Goal: Information Seeking & Learning: Learn about a topic

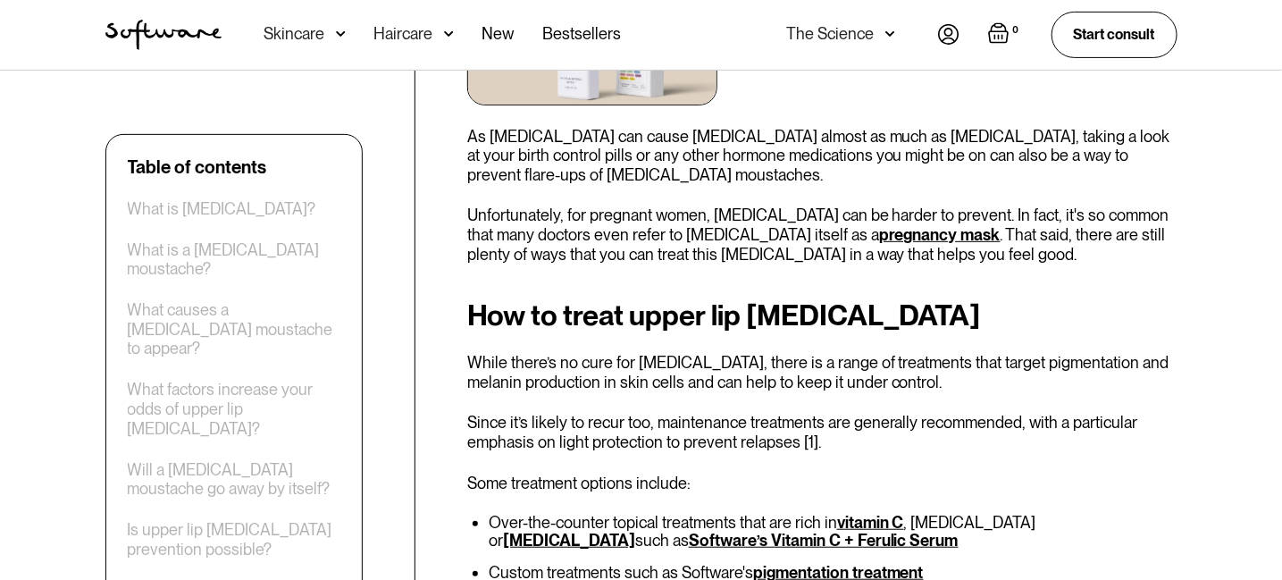
scroll to position [2955, 0]
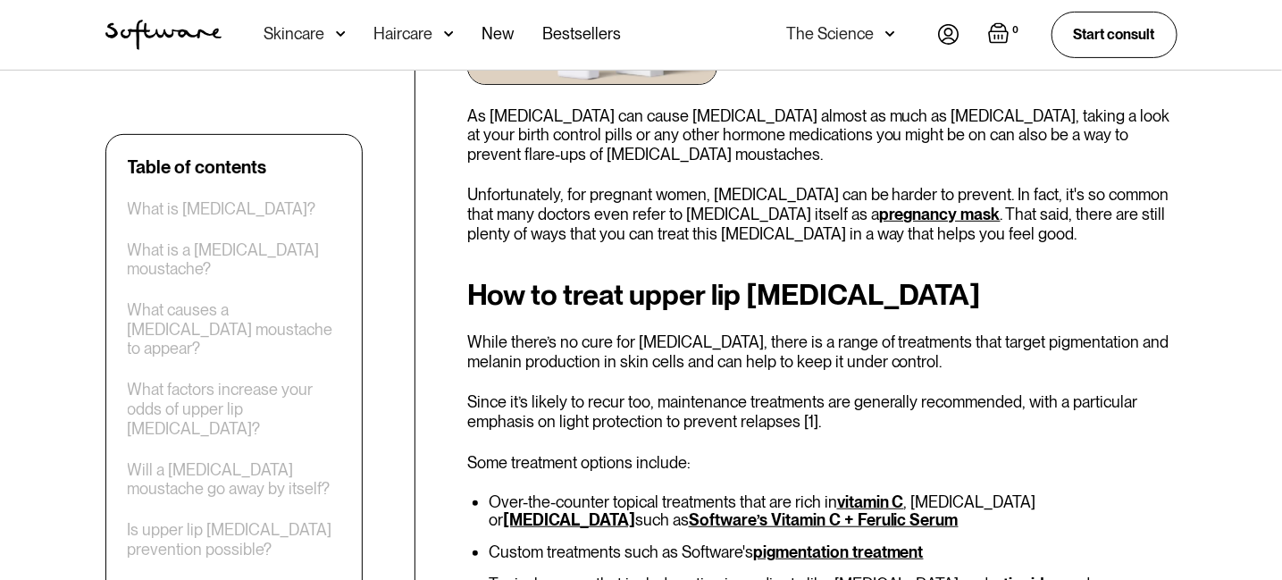
click at [801, 542] on link "pigmentation treatment" at bounding box center [838, 551] width 171 height 19
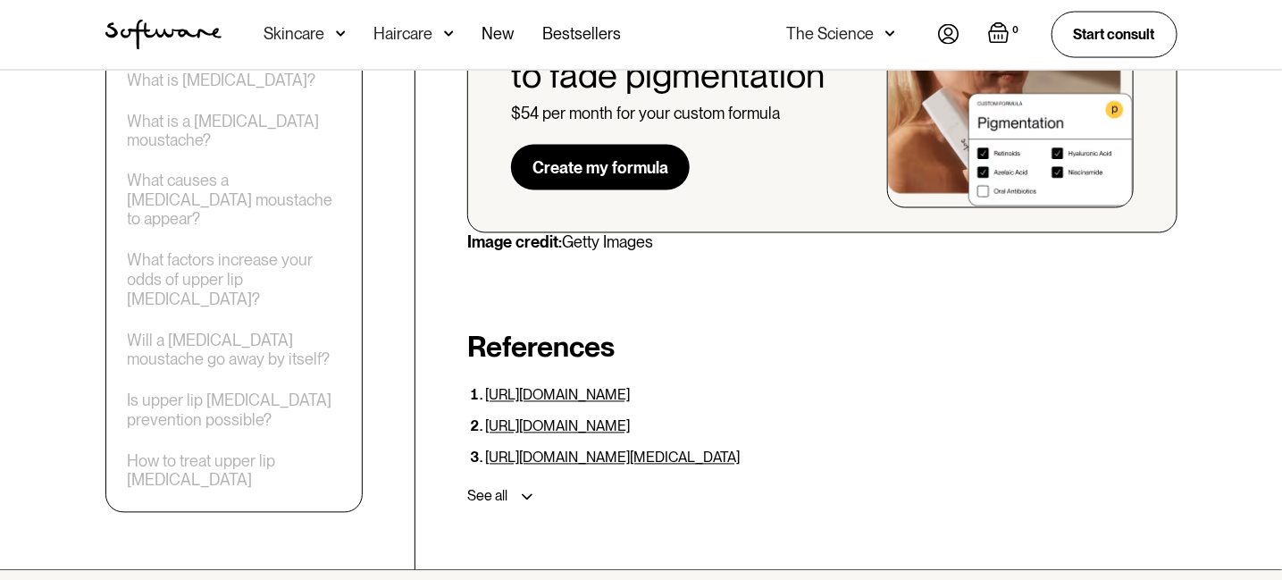
scroll to position [3938, 0]
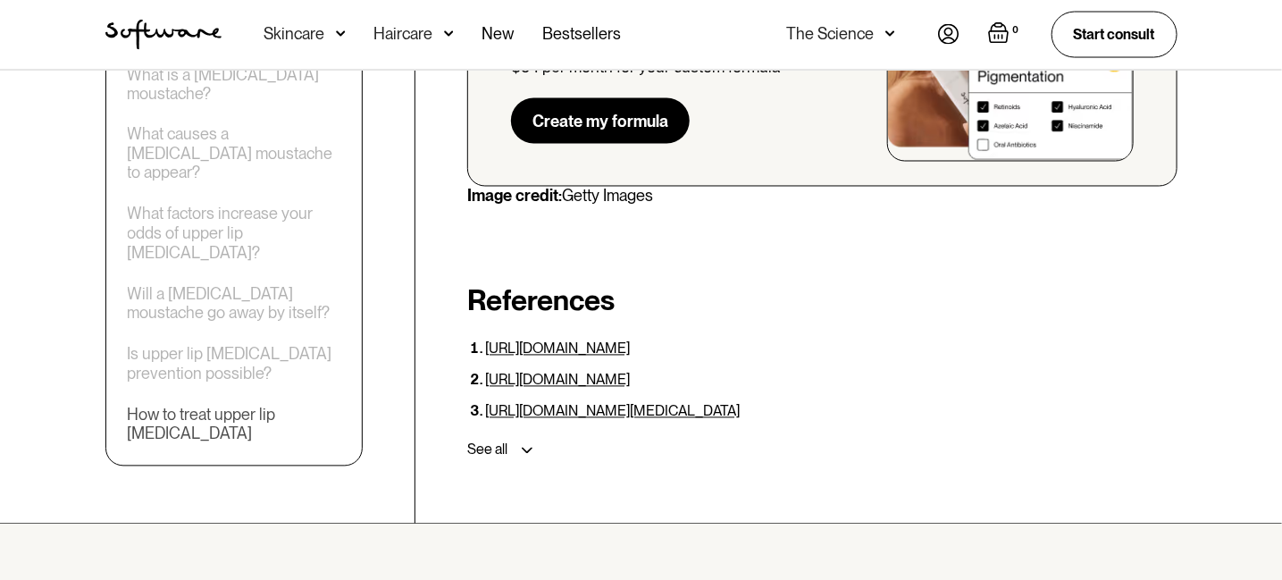
click at [265, 406] on div "How to treat upper lip melasma" at bounding box center [234, 425] width 213 height 38
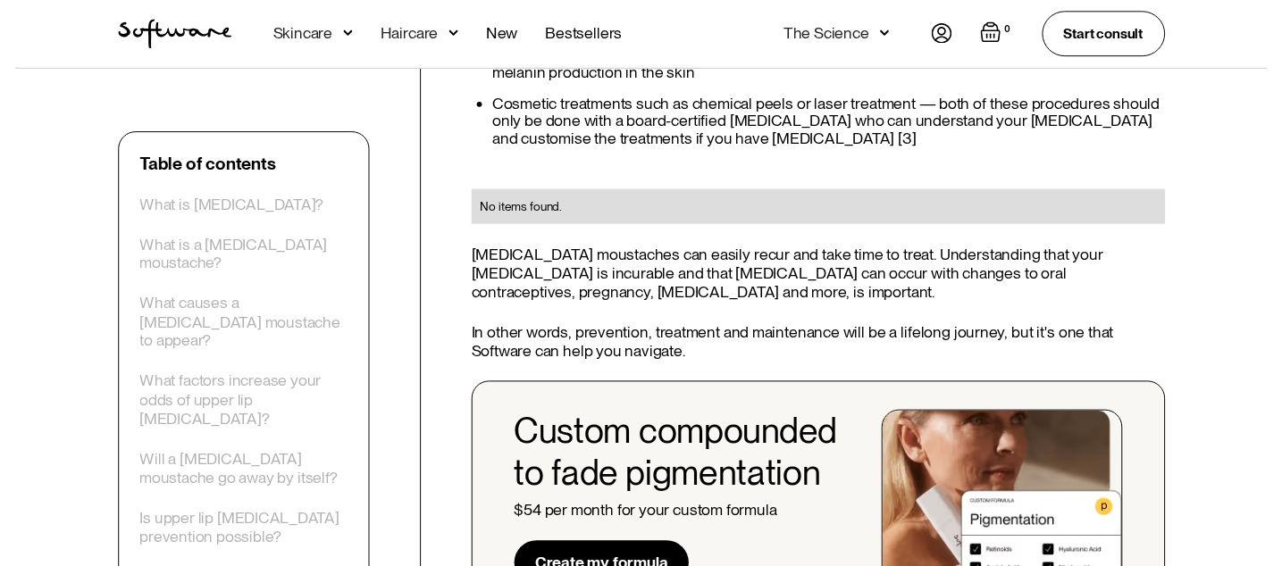
scroll to position [3328, 0]
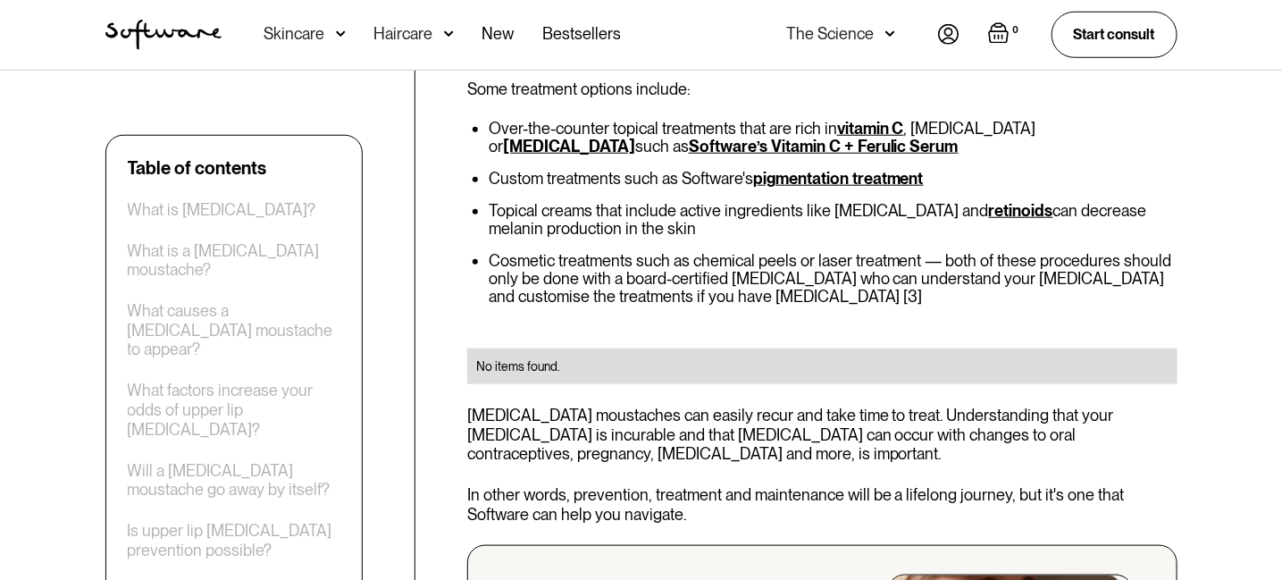
click at [338, 31] on img at bounding box center [341, 34] width 10 height 18
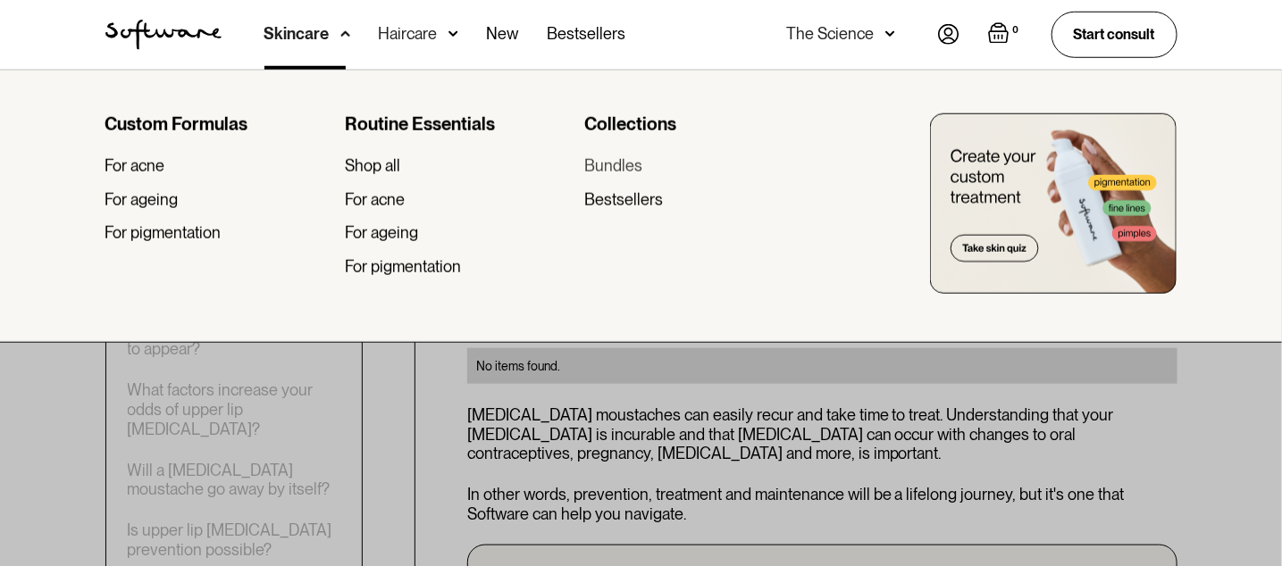
click at [771, 168] on link "Bundles" at bounding box center [696, 166] width 225 height 20
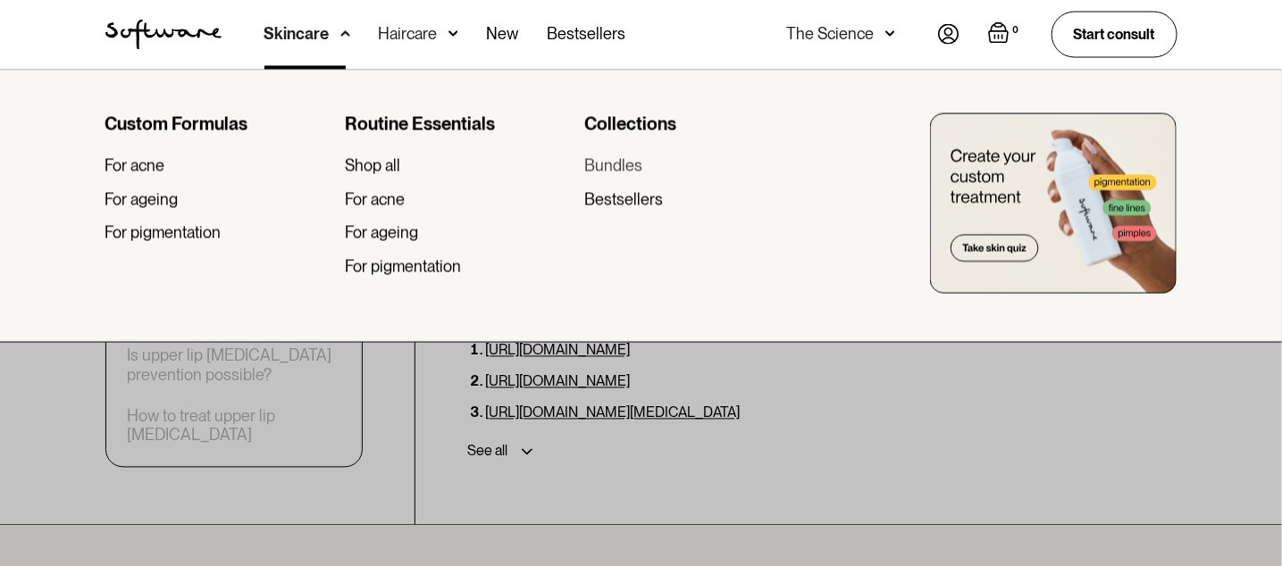
scroll to position [3938, 0]
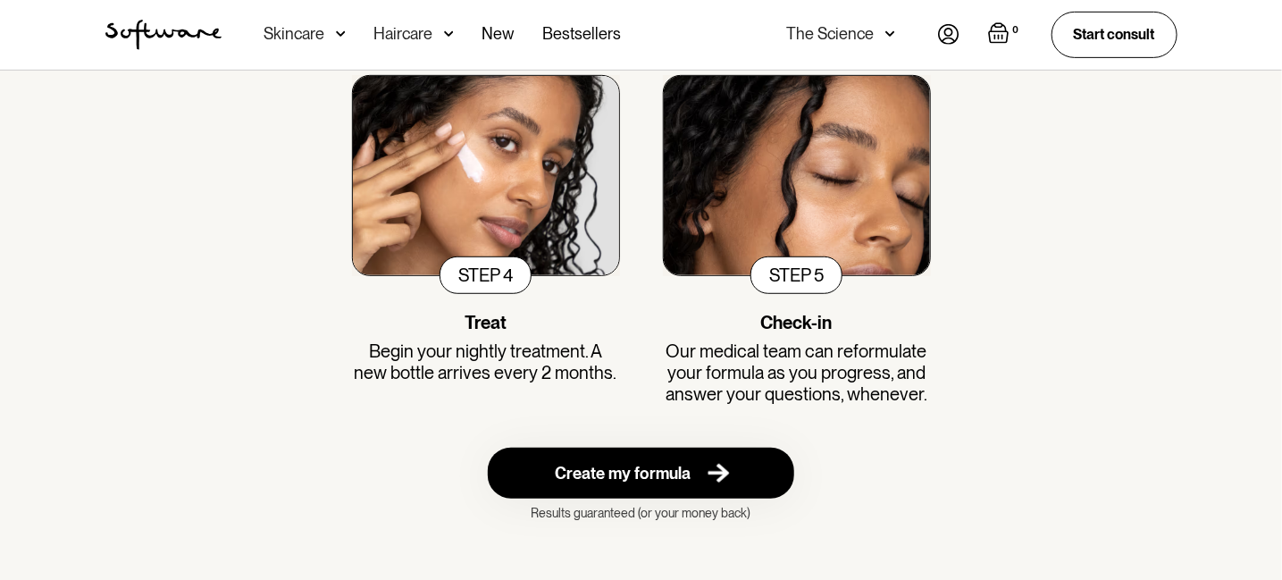
scroll to position [3038, 0]
